Goal: Task Accomplishment & Management: Manage account settings

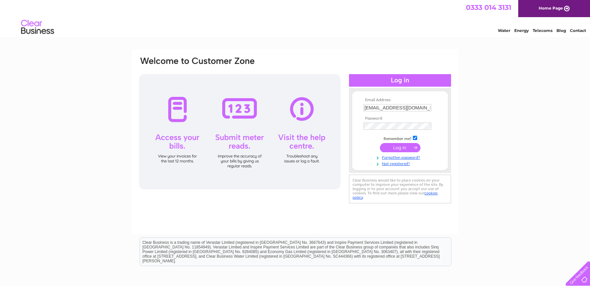
click at [177, 113] on div at bounding box center [239, 131] width 201 height 115
click at [404, 145] on input "submit" at bounding box center [400, 147] width 40 height 9
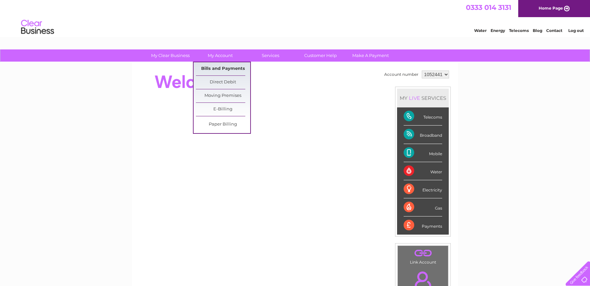
click at [218, 66] on link "Bills and Payments" at bounding box center [223, 68] width 54 height 13
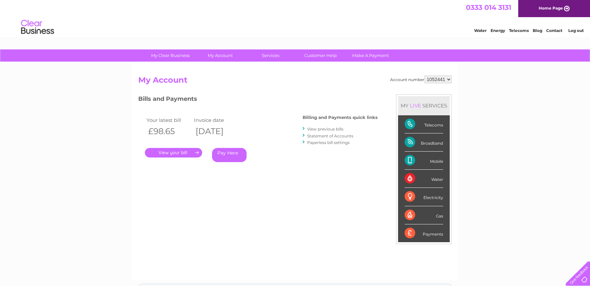
click at [156, 152] on link "." at bounding box center [173, 153] width 57 height 10
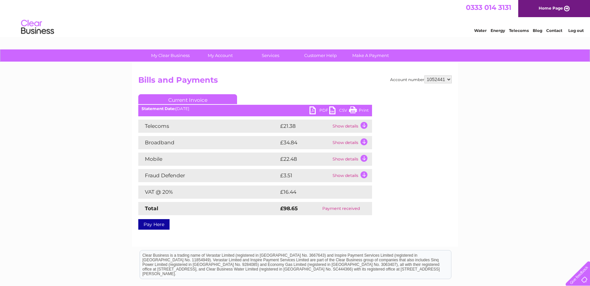
click at [317, 112] on link "PDF" at bounding box center [319, 111] width 20 height 10
